Goal: Task Accomplishment & Management: Manage account settings

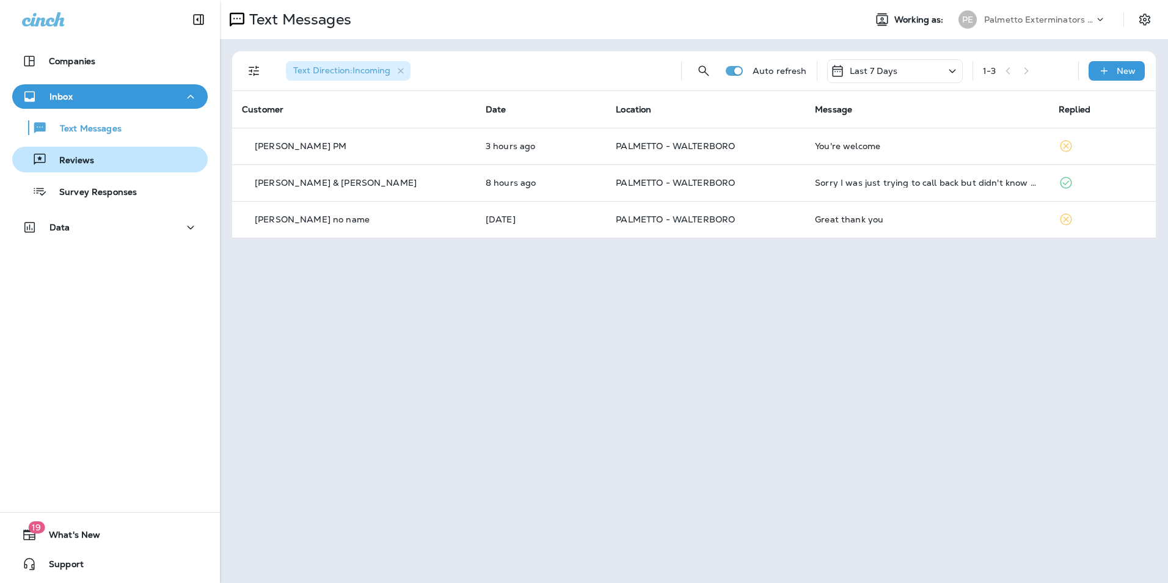
click at [106, 156] on div "Reviews" at bounding box center [110, 159] width 186 height 18
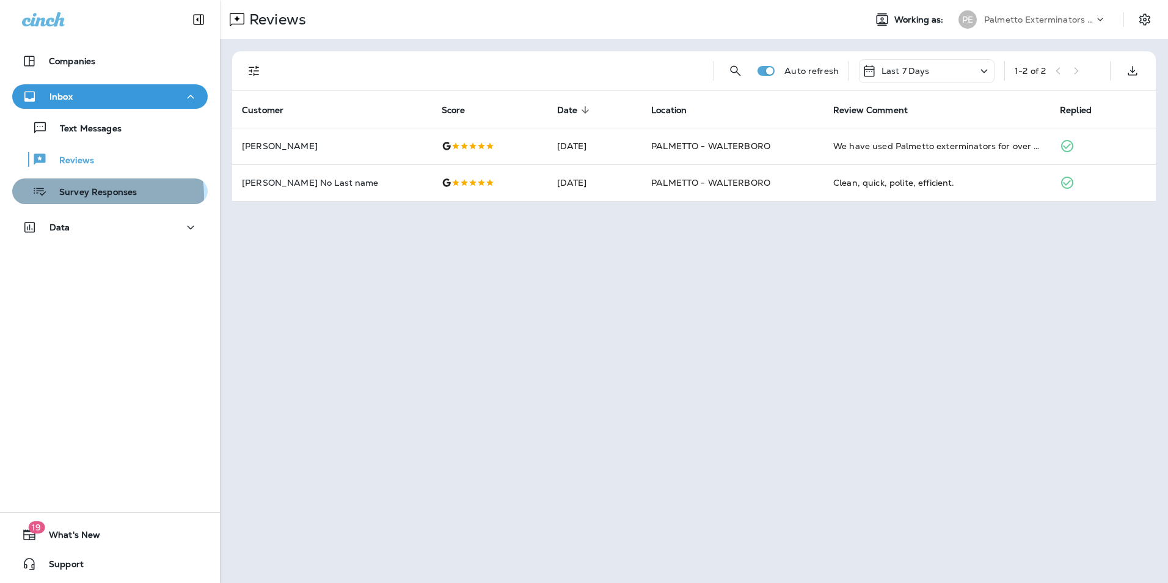
click at [104, 195] on p "Survey Responses" at bounding box center [92, 193] width 90 height 12
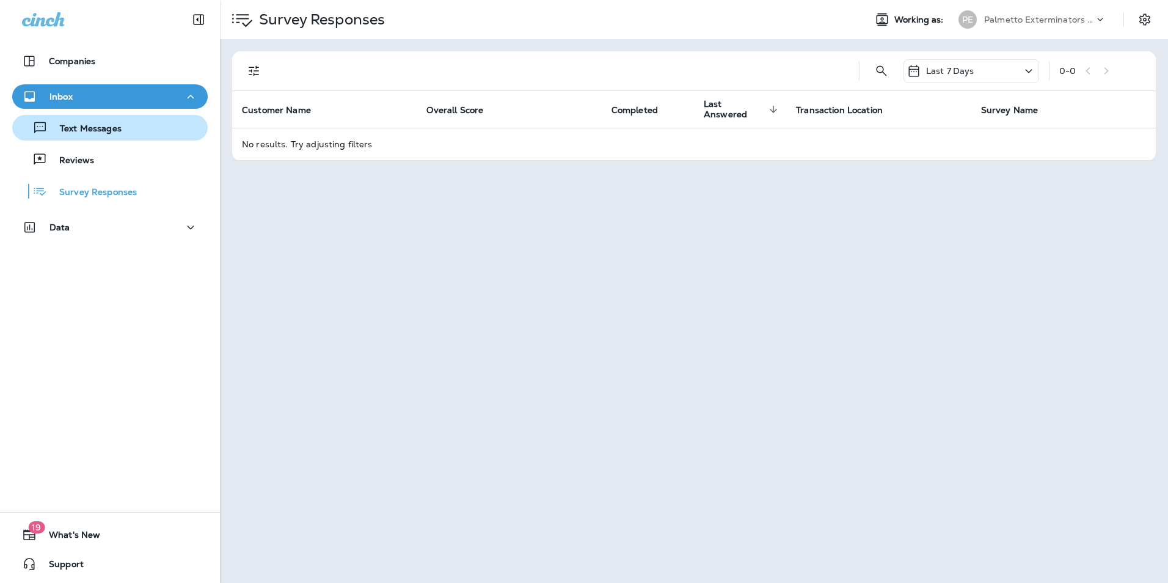
click at [102, 131] on p "Text Messages" at bounding box center [85, 129] width 74 height 12
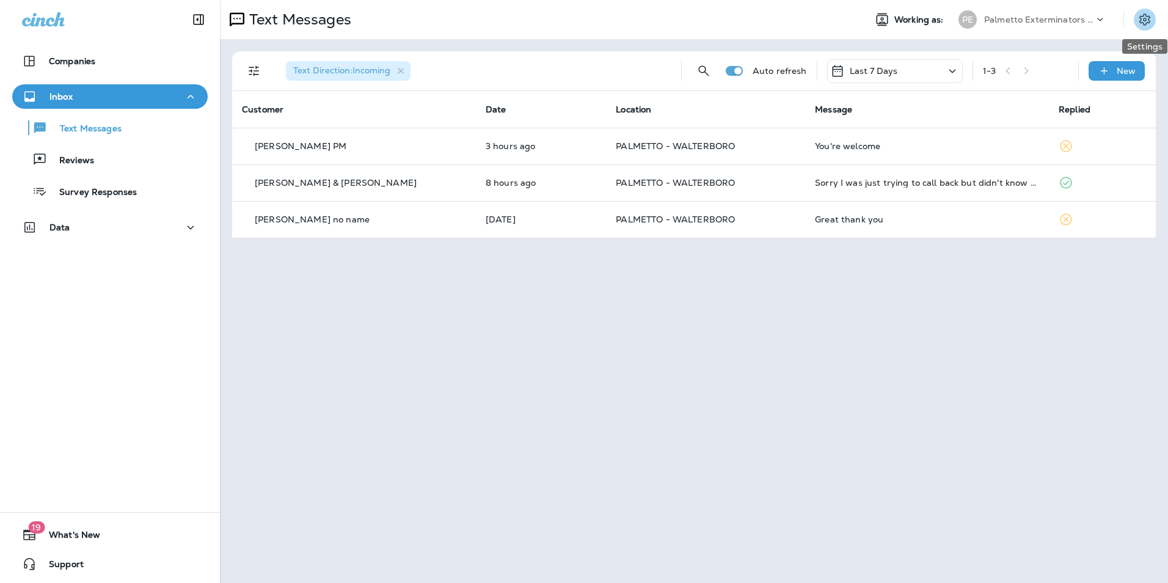
click at [1151, 20] on icon "Settings" at bounding box center [1144, 19] width 15 height 15
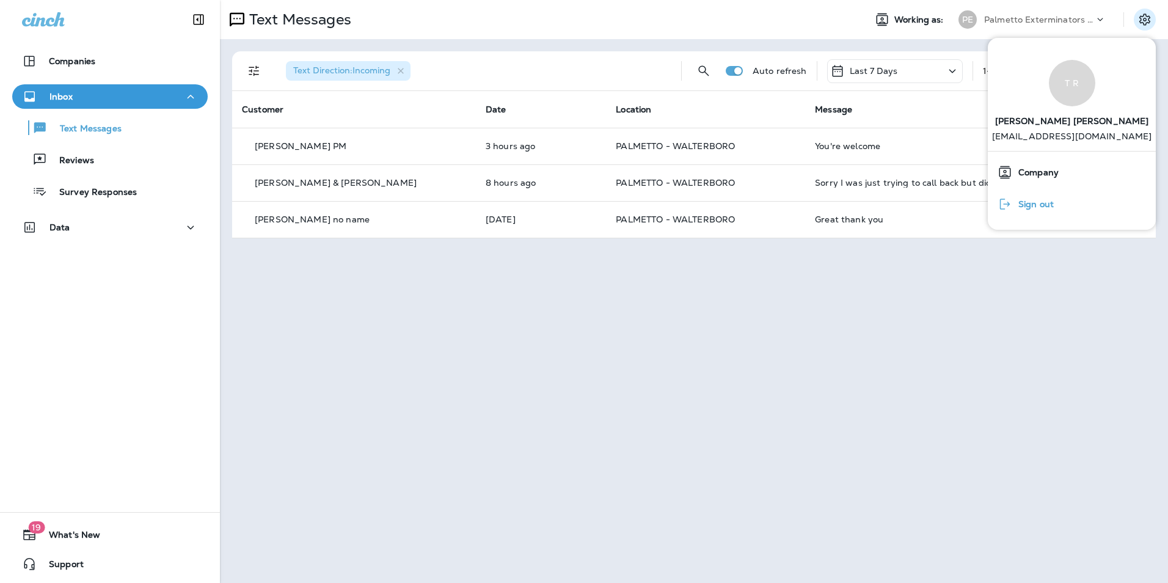
click at [1023, 207] on span "Sign out" at bounding box center [1033, 204] width 42 height 10
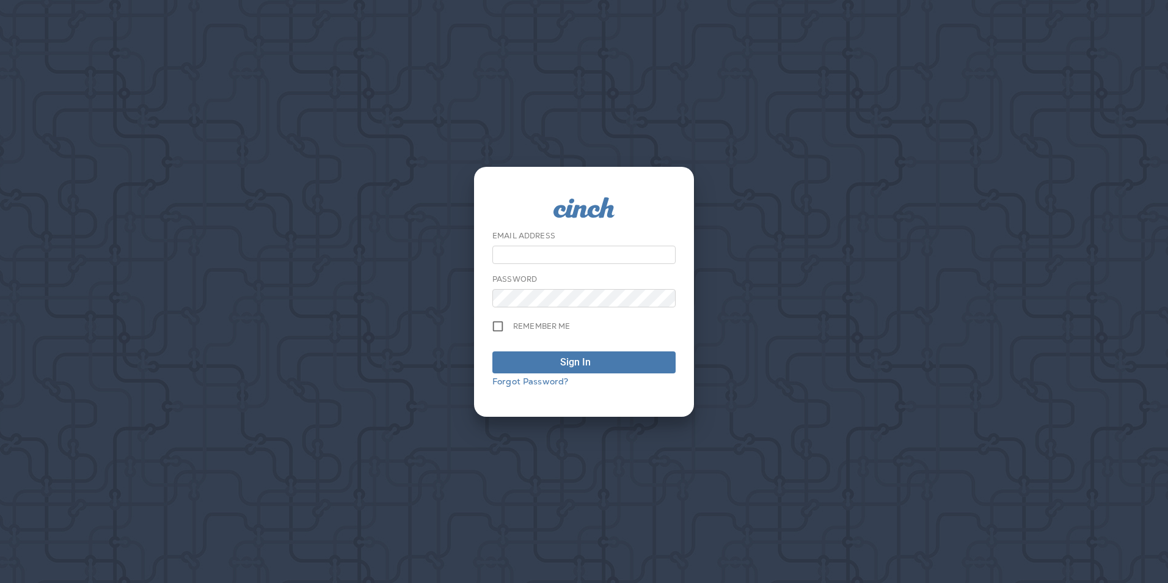
type input "**********"
